Goal: Task Accomplishment & Management: Use online tool/utility

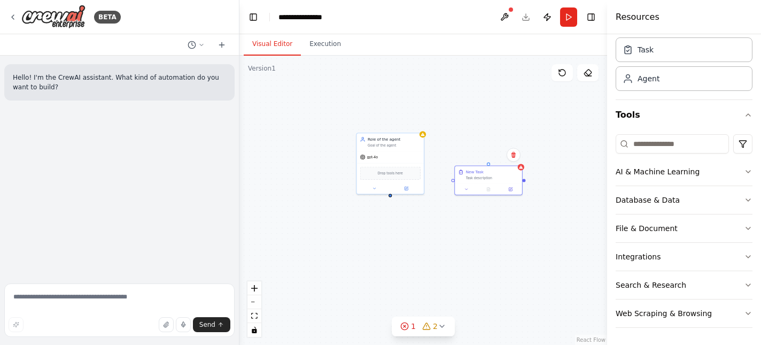
drag, startPoint x: 432, startPoint y: 86, endPoint x: 463, endPoint y: 115, distance: 42.3
click at [463, 115] on div "New Task Task description Role of the agent Goal of the agent gpt-4o Drop tools…" at bounding box center [422, 200] width 367 height 289
click at [375, 186] on button at bounding box center [373, 187] width 31 height 6
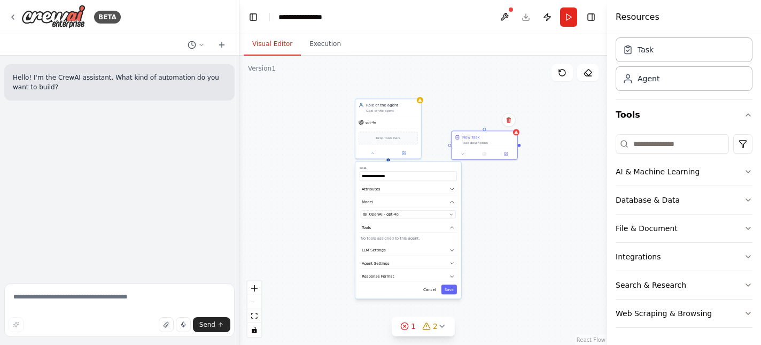
drag, startPoint x: 515, startPoint y: 228, endPoint x: 514, endPoint y: 192, distance: 35.8
click at [514, 192] on div "**********" at bounding box center [422, 200] width 367 height 289
click at [707, 202] on button "Database & Data" at bounding box center [683, 200] width 137 height 28
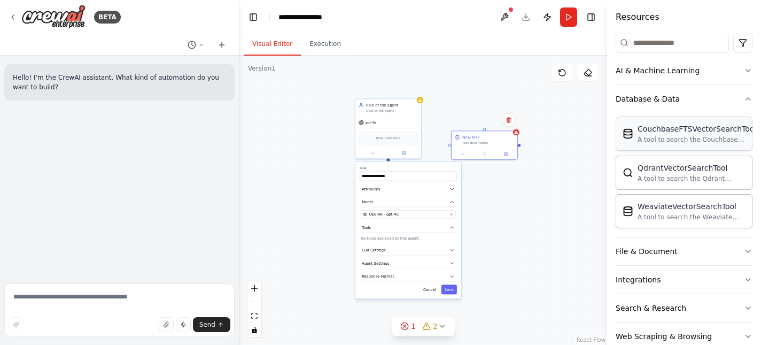
scroll to position [153, 0]
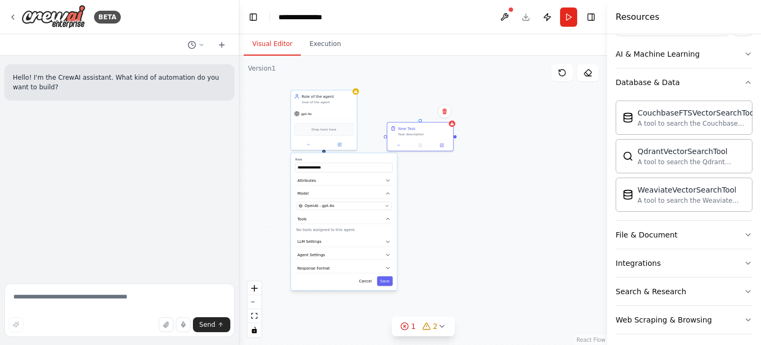
drag, startPoint x: 503, startPoint y: 215, endPoint x: 439, endPoint y: 207, distance: 64.7
click at [439, 207] on div "**********" at bounding box center [422, 200] width 367 height 289
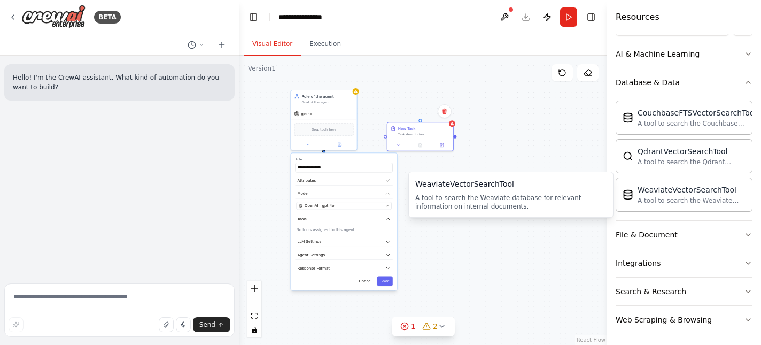
click at [486, 191] on div "WeaviateVectorSearchTool A tool to search the Weaviate database for relevant in…" at bounding box center [510, 194] width 191 height 32
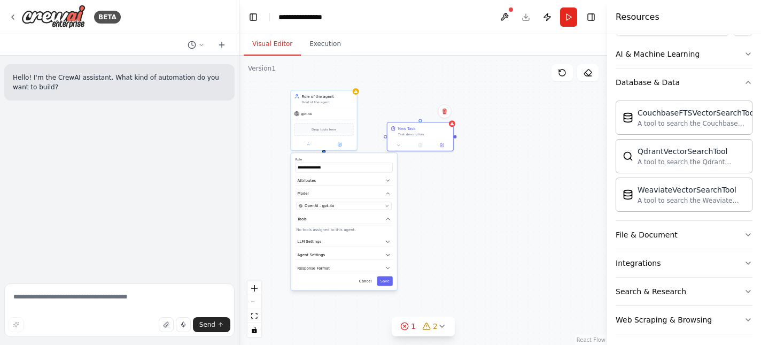
click at [536, 144] on div "**********" at bounding box center [422, 200] width 367 height 289
click at [489, 210] on div "**********" at bounding box center [422, 200] width 367 height 289
drag, startPoint x: 388, startPoint y: 140, endPoint x: 456, endPoint y: 141, distance: 68.4
click at [456, 141] on div "New Task Task description" at bounding box center [489, 135] width 67 height 29
click at [443, 136] on div "**********" at bounding box center [422, 200] width 367 height 289
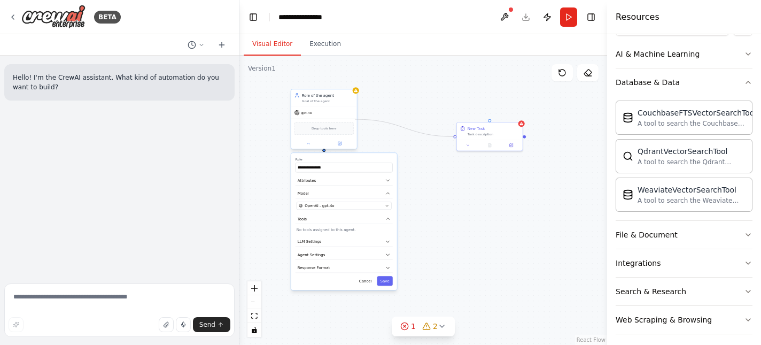
drag, startPoint x: 454, startPoint y: 135, endPoint x: 355, endPoint y: 119, distance: 100.5
click at [355, 119] on div "**********" at bounding box center [372, 167] width 184 height 145
click at [511, 193] on div "**********" at bounding box center [422, 200] width 367 height 289
click at [653, 150] on div "QdrantVectorSearchTool" at bounding box center [691, 150] width 108 height 11
click at [677, 157] on div "QdrantVectorSearchTool A tool to search the Qdrant database for relevant inform…" at bounding box center [691, 155] width 108 height 20
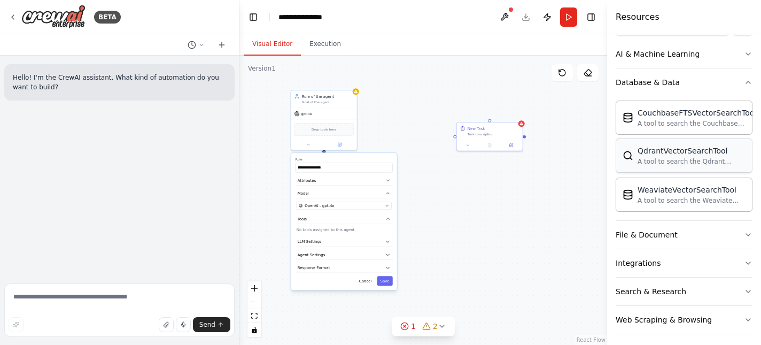
click at [677, 157] on div "QdrantVectorSearchTool A tool to search the Qdrant database for relevant inform…" at bounding box center [691, 155] width 108 height 20
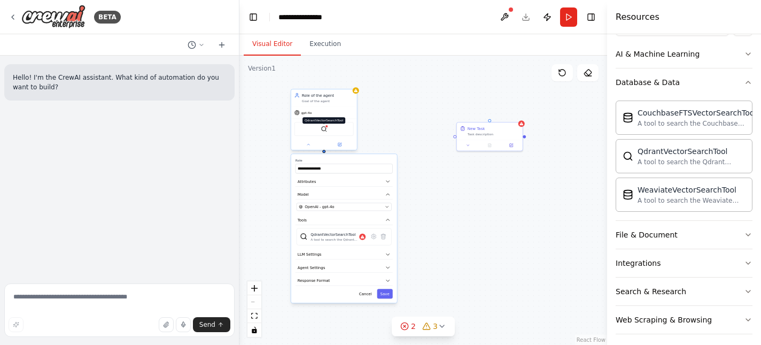
click at [322, 130] on img at bounding box center [323, 129] width 6 height 6
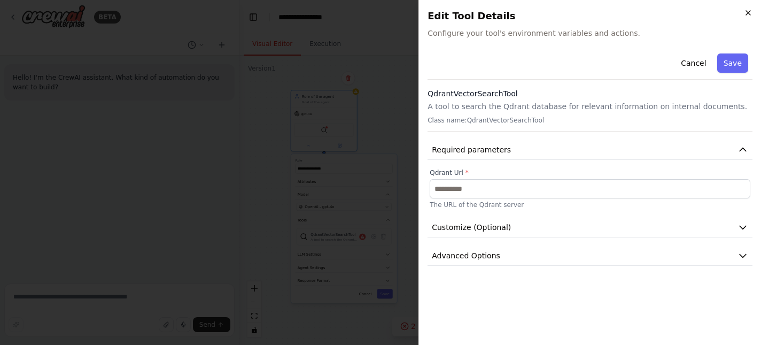
click at [750, 15] on icon "button" at bounding box center [748, 13] width 9 height 9
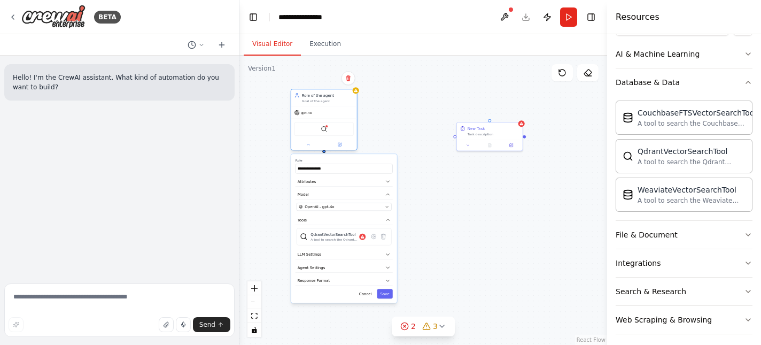
click at [318, 150] on div "**********" at bounding box center [324, 120] width 67 height 61
click at [308, 150] on div "Role of the agent Goal of the agent gpt-4o QdrantVectorSearchTool" at bounding box center [324, 119] width 67 height 61
click at [309, 144] on icon at bounding box center [308, 144] width 4 height 4
click at [337, 143] on button at bounding box center [339, 144] width 30 height 6
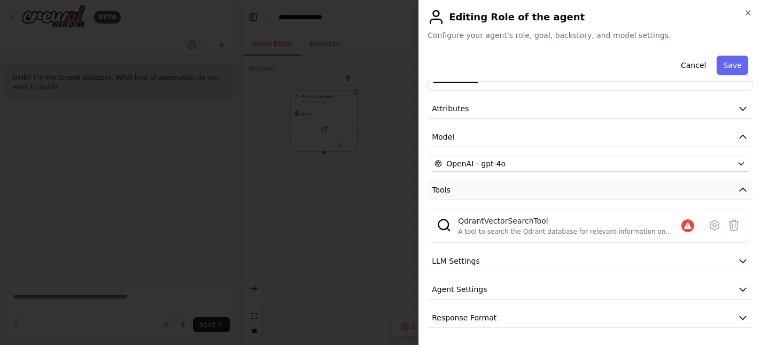
scroll to position [0, 0]
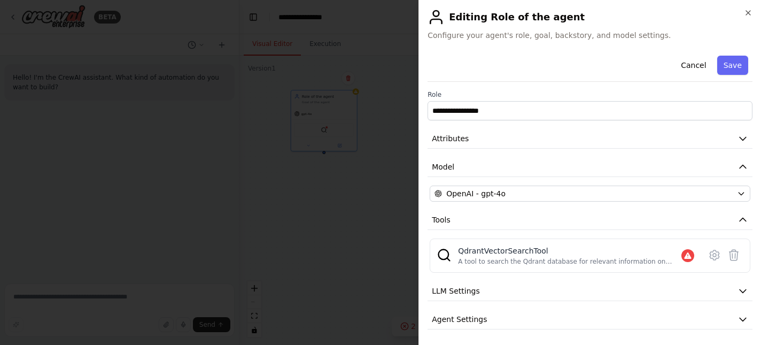
click at [742, 15] on h2 "Editing Role of the agent" at bounding box center [589, 17] width 325 height 17
click at [746, 15] on icon "button" at bounding box center [748, 13] width 9 height 9
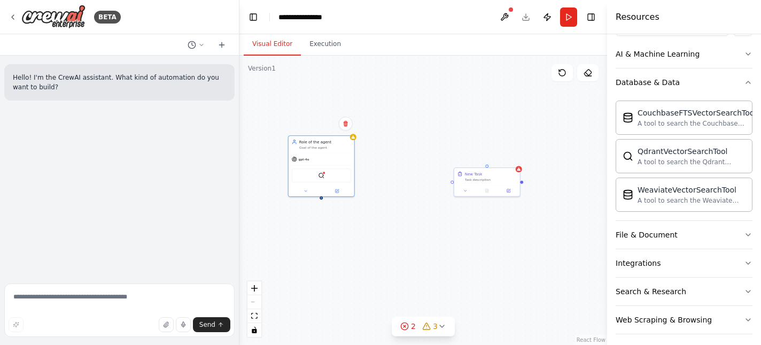
drag, startPoint x: 388, startPoint y: 145, endPoint x: 385, endPoint y: 190, distance: 45.5
click at [385, 190] on div "New Task Task description Role of the agent Goal of the agent gpt-4o QdrantVect…" at bounding box center [422, 200] width 367 height 289
click at [303, 190] on icon at bounding box center [305, 189] width 4 height 4
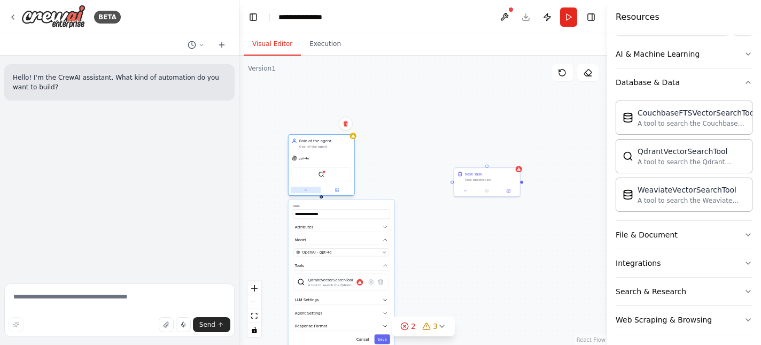
click at [303, 190] on icon at bounding box center [305, 189] width 4 height 4
click at [299, 189] on button at bounding box center [306, 189] width 30 height 6
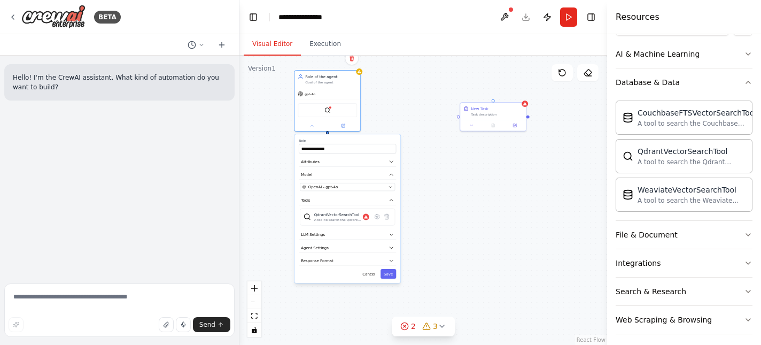
drag, startPoint x: 401, startPoint y: 182, endPoint x: 406, endPoint y: 118, distance: 64.9
click at [406, 118] on div "**********" at bounding box center [422, 200] width 367 height 289
click at [390, 236] on icon "button" at bounding box center [390, 234] width 5 height 5
click at [392, 249] on icon "button" at bounding box center [390, 247] width 5 height 5
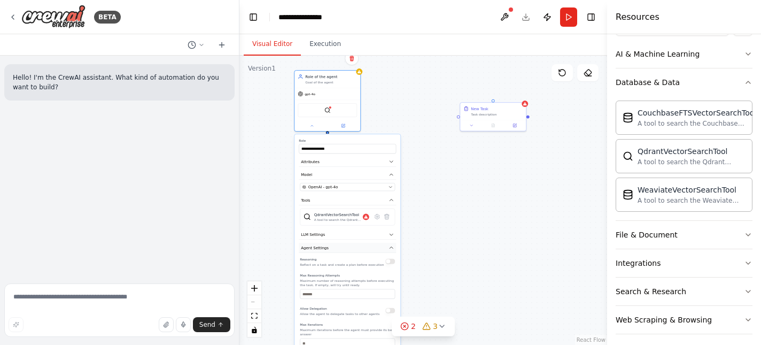
click at [392, 249] on icon "button" at bounding box center [390, 247] width 5 height 5
click at [394, 261] on button "Response Format" at bounding box center [347, 261] width 97 height 10
click at [496, 16] on button at bounding box center [504, 16] width 17 height 19
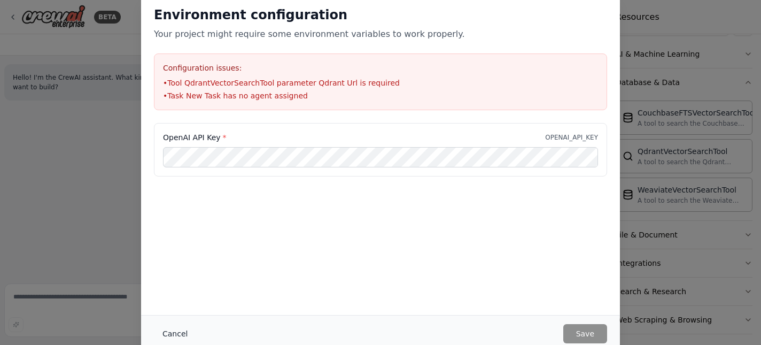
click at [183, 332] on button "Cancel" at bounding box center [175, 333] width 42 height 19
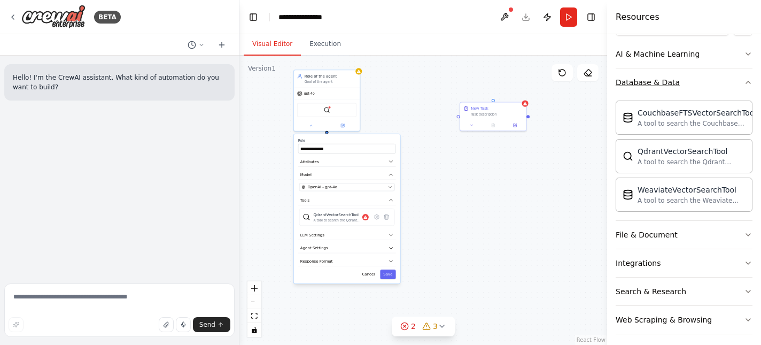
click at [749, 80] on icon "button" at bounding box center [748, 82] width 9 height 9
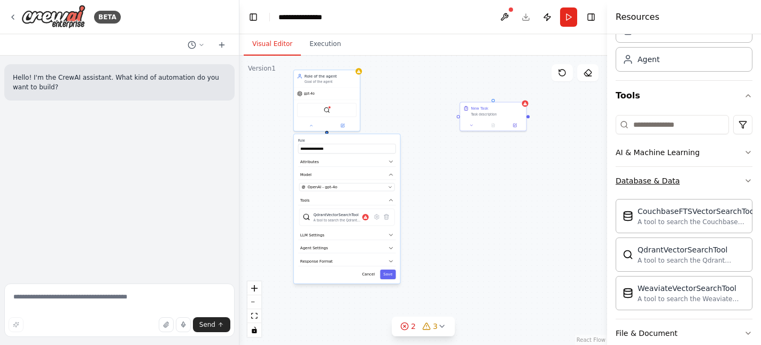
scroll to position [35, 0]
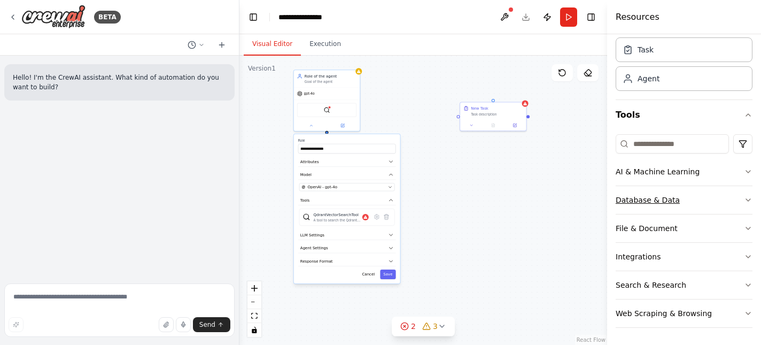
click at [748, 198] on icon "button" at bounding box center [748, 199] width 9 height 9
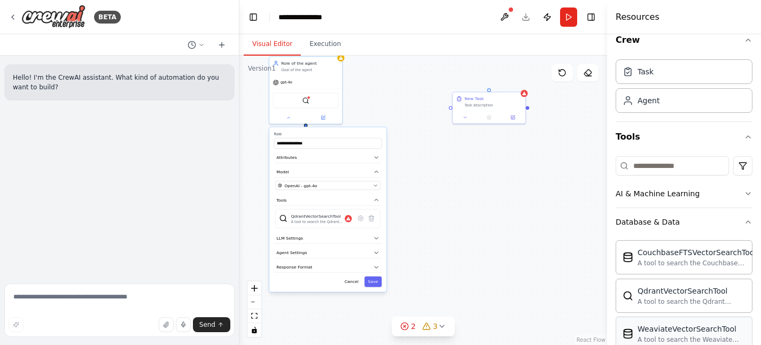
scroll to position [18, 0]
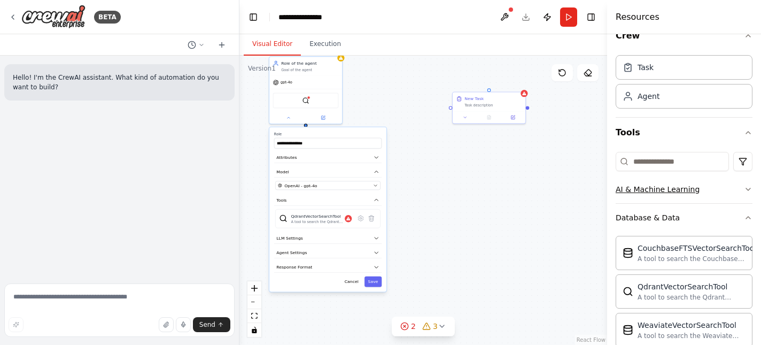
click at [747, 187] on icon "button" at bounding box center [748, 189] width 9 height 9
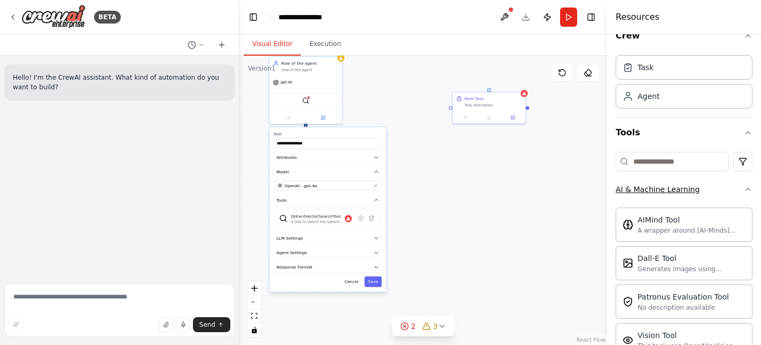
click at [747, 187] on icon "button" at bounding box center [748, 189] width 9 height 9
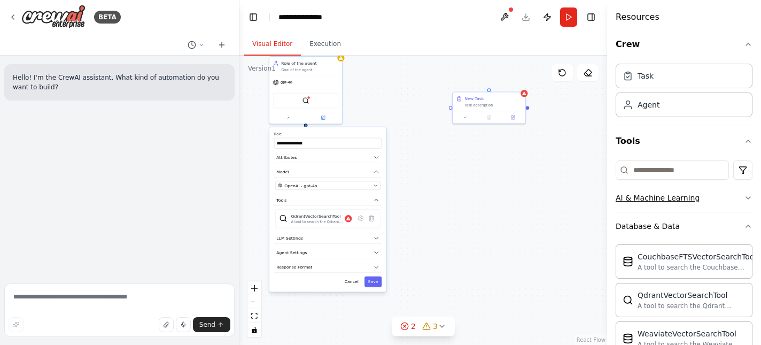
scroll to position [12, 0]
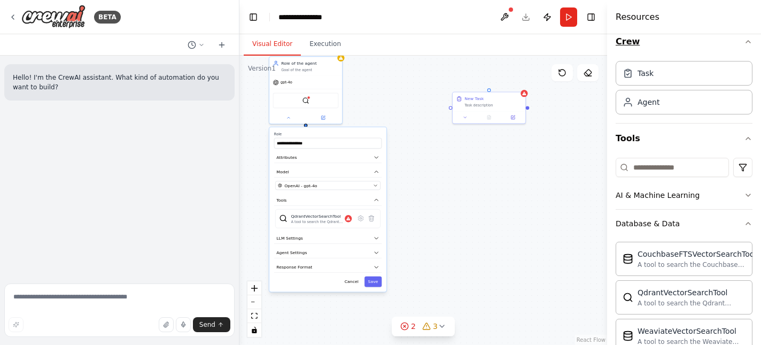
click at [749, 43] on icon "button" at bounding box center [748, 41] width 9 height 9
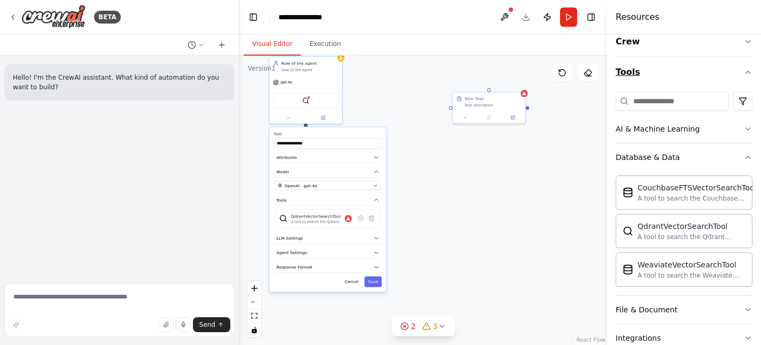
click at [742, 72] on button "Tools" at bounding box center [683, 72] width 137 height 30
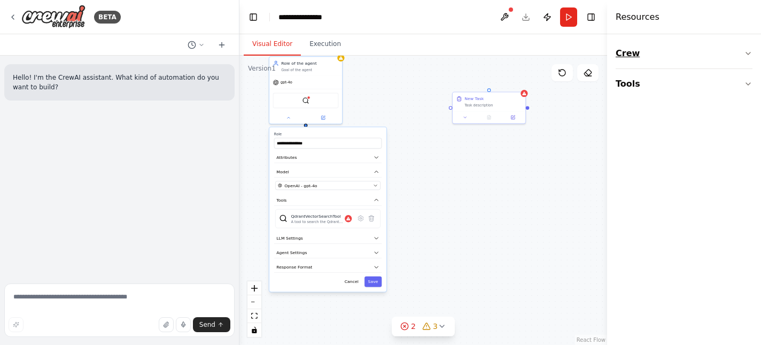
click at [746, 54] on icon "button" at bounding box center [748, 53] width 9 height 9
click at [747, 149] on icon "button" at bounding box center [748, 150] width 9 height 9
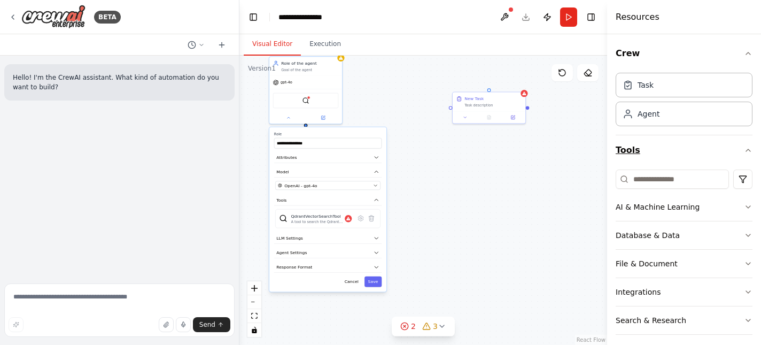
click at [747, 149] on icon "button" at bounding box center [748, 150] width 4 height 2
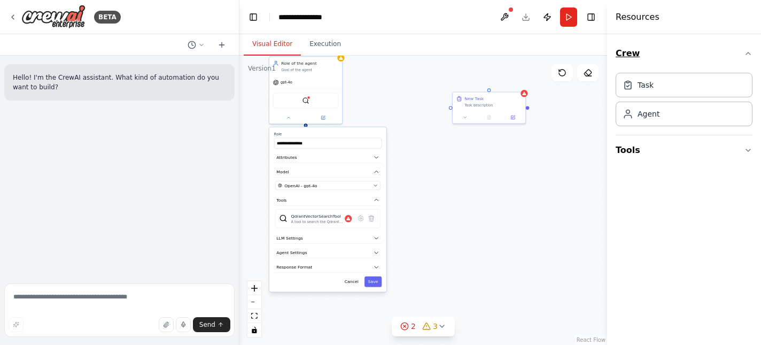
click at [749, 57] on icon "button" at bounding box center [748, 53] width 9 height 9
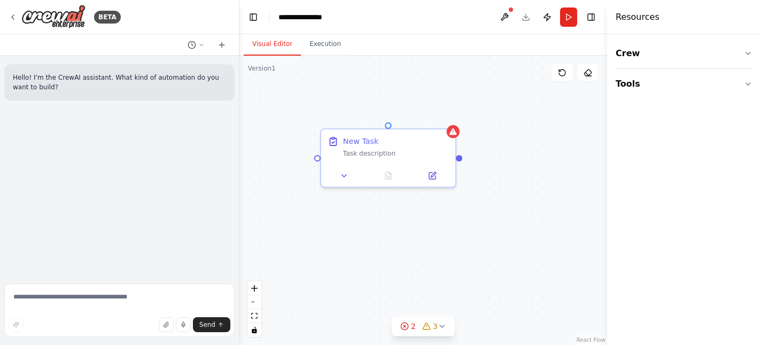
drag, startPoint x: 436, startPoint y: 234, endPoint x: 404, endPoint y: 281, distance: 56.6
click at [404, 281] on div "**********" at bounding box center [422, 200] width 367 height 289
click at [340, 175] on icon at bounding box center [344, 173] width 9 height 9
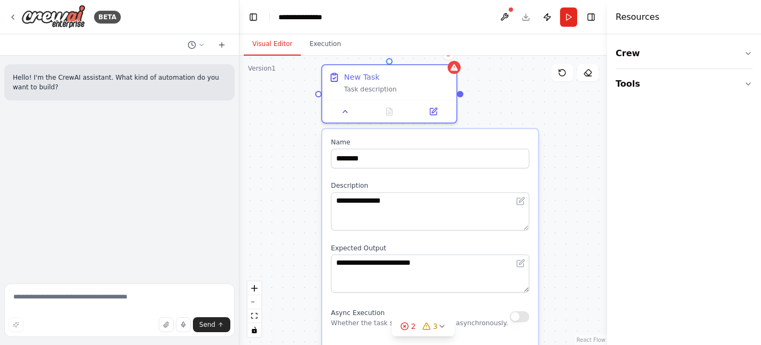
drag, startPoint x: 542, startPoint y: 155, endPoint x: 543, endPoint y: 91, distance: 64.1
click at [543, 91] on div "**********" at bounding box center [422, 200] width 367 height 289
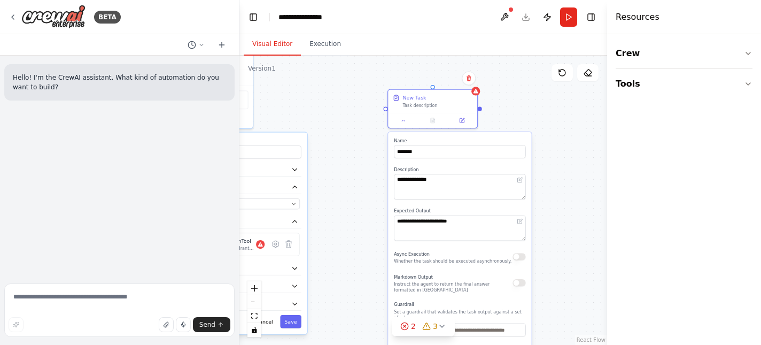
drag, startPoint x: 567, startPoint y: 220, endPoint x: 558, endPoint y: 234, distance: 17.0
click at [558, 234] on div "**********" at bounding box center [422, 200] width 367 height 289
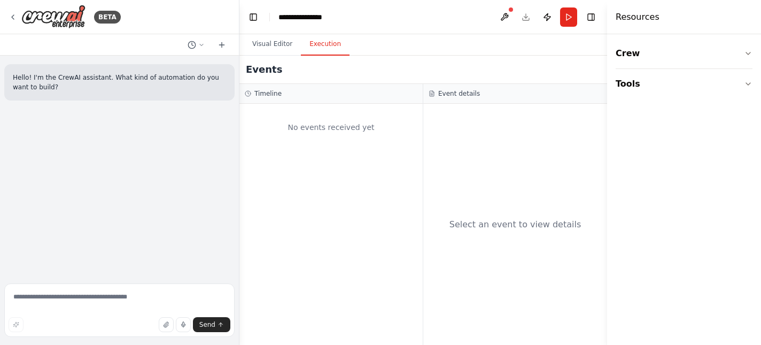
click at [330, 42] on button "Execution" at bounding box center [325, 44] width 49 height 22
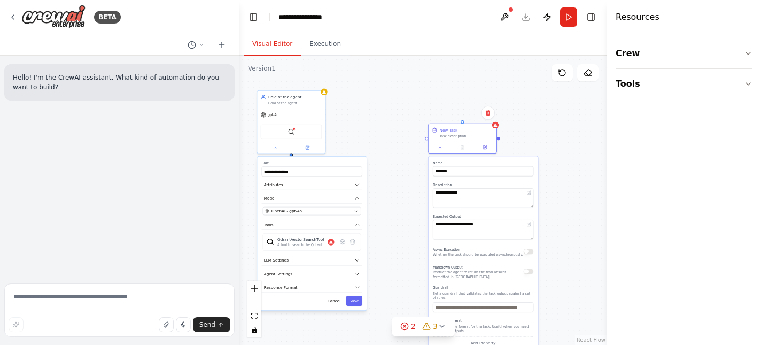
click at [278, 45] on button "Visual Editor" at bounding box center [272, 44] width 57 height 22
